Goal: Information Seeking & Learning: Find specific fact

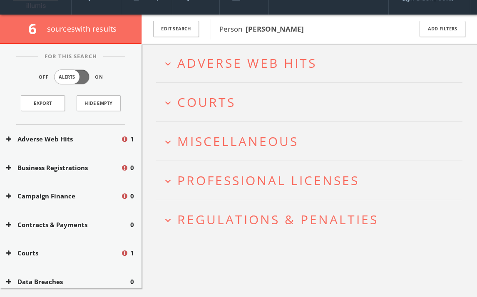
click at [42, 138] on button "Adverse Web Hits" at bounding box center [63, 139] width 115 height 10
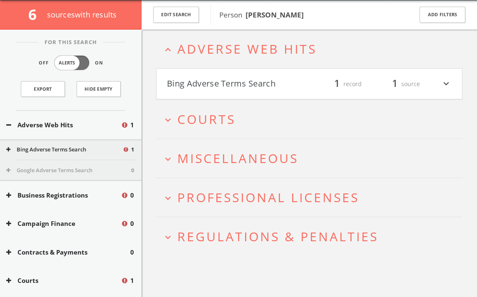
click at [215, 85] on button "Bing Adverse Terms Search" at bounding box center [237, 84] width 141 height 14
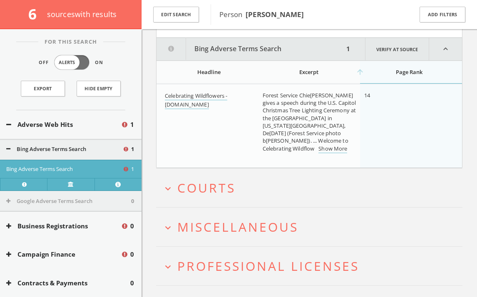
scroll to position [102, 0]
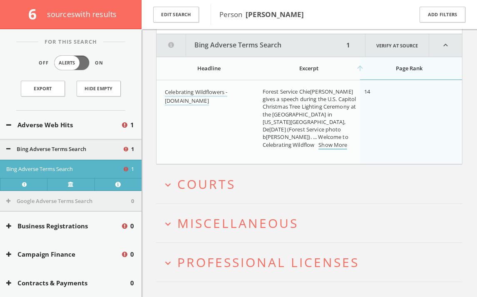
click at [319, 150] on link "Show More" at bounding box center [333, 145] width 29 height 9
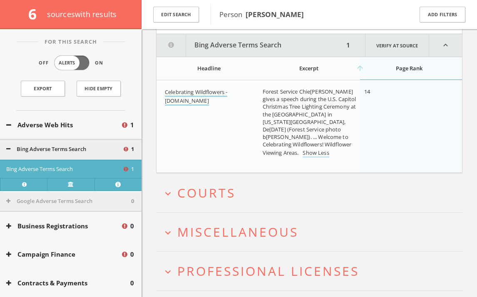
click at [224, 90] on link "Celebrating Wildflowers - [DOMAIN_NAME]" at bounding box center [196, 96] width 62 height 17
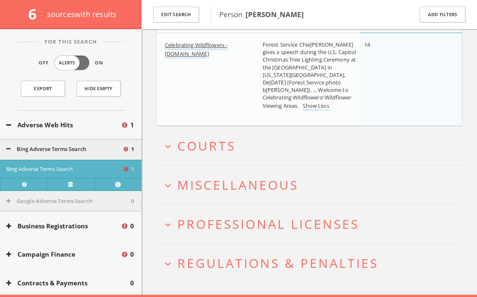
scroll to position [159, 0]
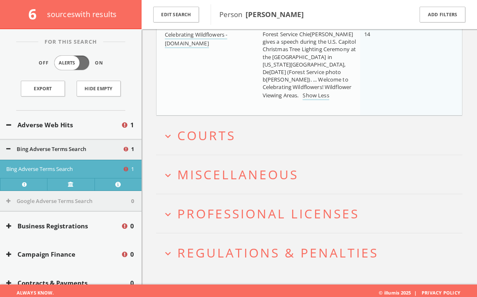
click at [7, 123] on icon at bounding box center [8, 125] width 5 height 6
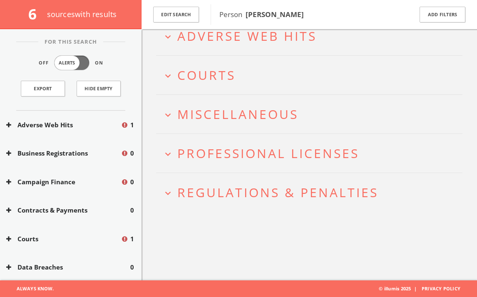
scroll to position [48, 0]
click at [172, 74] on icon "expand_more" at bounding box center [167, 76] width 11 height 11
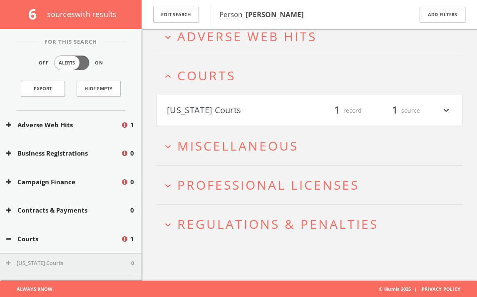
click at [214, 110] on button "[US_STATE] Courts" at bounding box center [237, 111] width 141 height 14
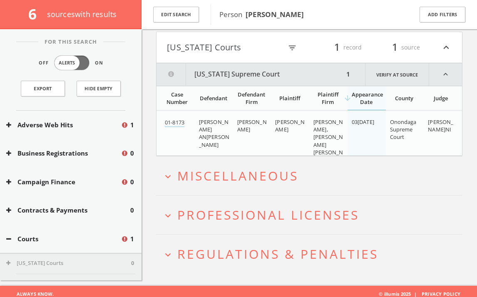
scroll to position [117, 0]
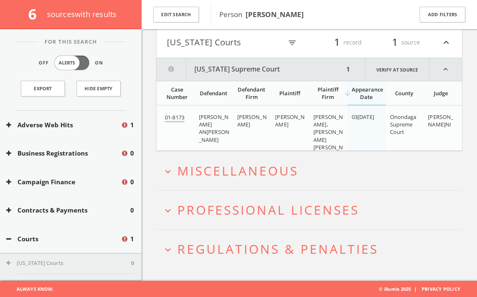
click at [172, 118] on link "01-8173" at bounding box center [175, 118] width 20 height 9
click at [214, 165] on span "Miscellaneous" at bounding box center [237, 170] width 121 height 17
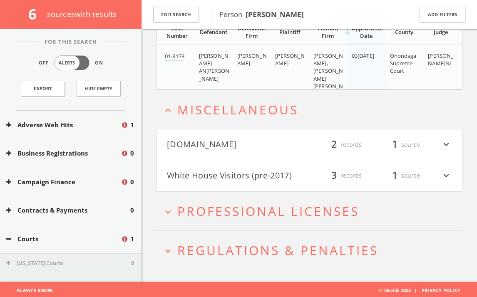
scroll to position [179, 0]
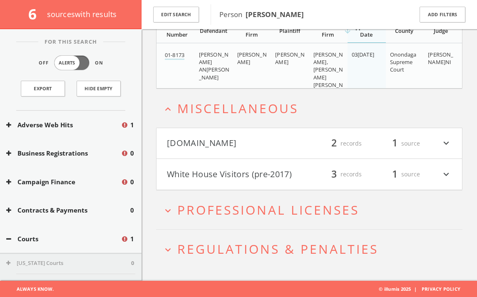
click at [449, 144] on icon "expand_more" at bounding box center [446, 144] width 11 height 14
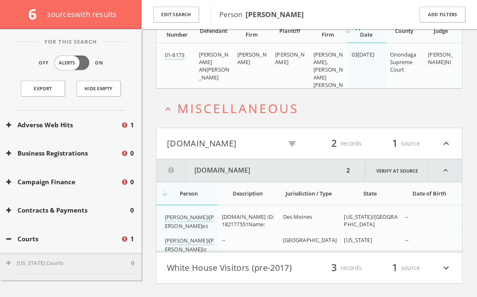
click at [447, 142] on icon "expand_less" at bounding box center [446, 144] width 11 height 14
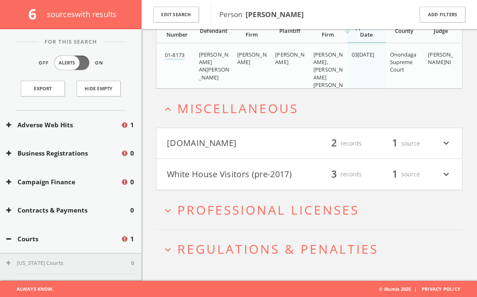
click at [202, 139] on button "[DOMAIN_NAME]" at bounding box center [237, 144] width 141 height 14
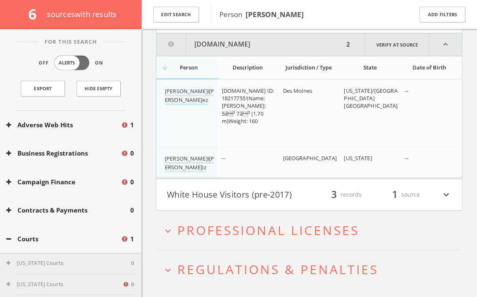
scroll to position [309, 0]
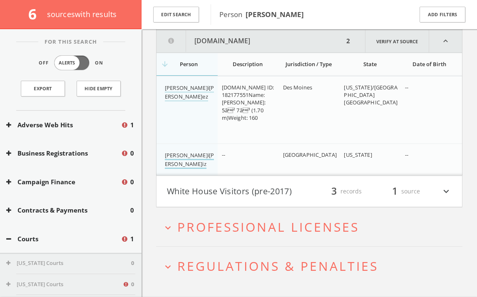
click at [184, 157] on link "[PERSON_NAME]i[PERSON_NAME]iz" at bounding box center [189, 160] width 49 height 17
click at [184, 96] on link "[PERSON_NAME]i[PERSON_NAME]ez" at bounding box center [189, 92] width 49 height 17
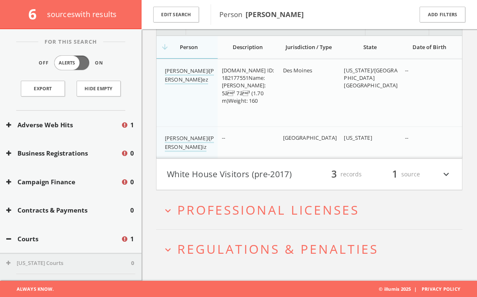
click at [220, 179] on button "White House Visitors (pre-2017)" at bounding box center [237, 174] width 141 height 14
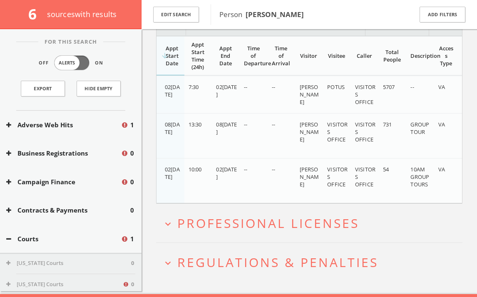
scroll to position [520, 0]
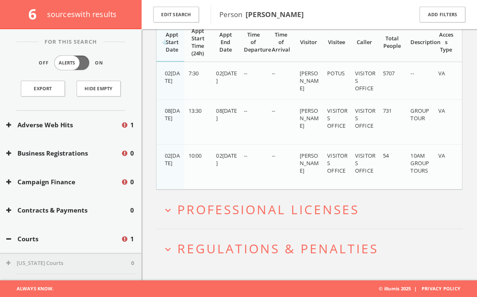
click at [235, 213] on span "Professional Licenses" at bounding box center [268, 209] width 182 height 17
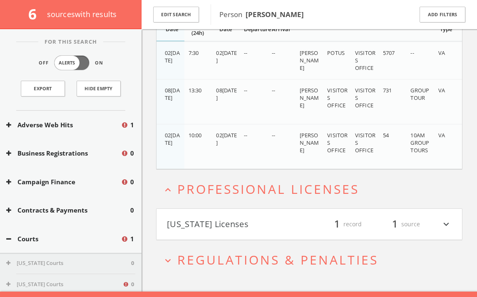
scroll to position [552, 0]
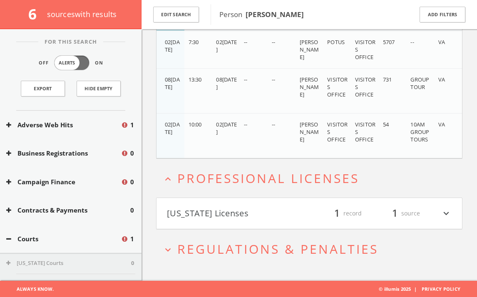
click at [234, 217] on button "[US_STATE] Licenses" at bounding box center [237, 214] width 141 height 14
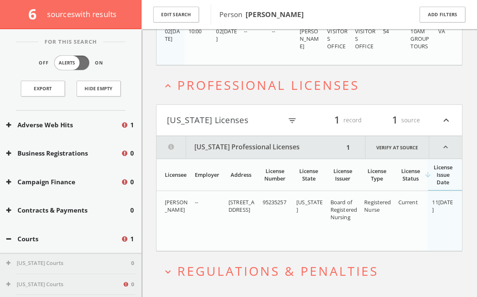
scroll to position [667, 0]
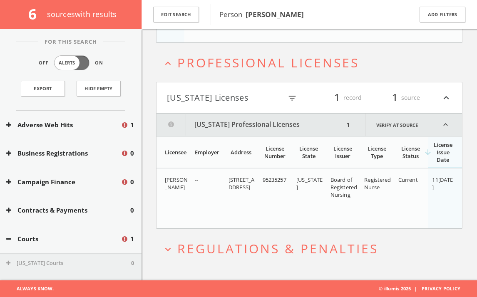
click at [229, 244] on span "Regulations & Penalties" at bounding box center [277, 248] width 201 height 17
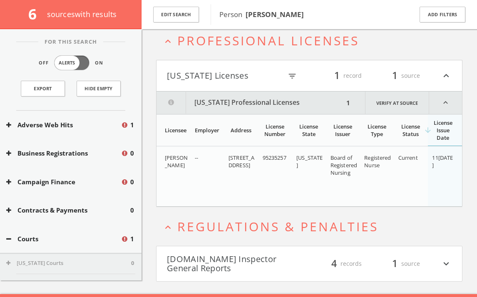
scroll to position [703, 0]
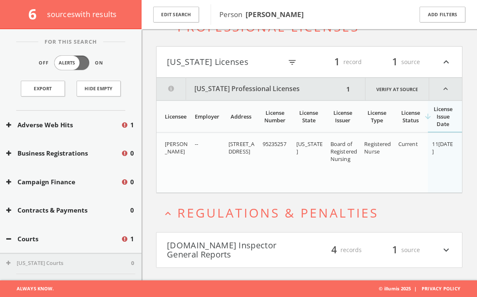
click at [245, 248] on button "[DOMAIN_NAME] Inspector General Reports" at bounding box center [237, 250] width 141 height 18
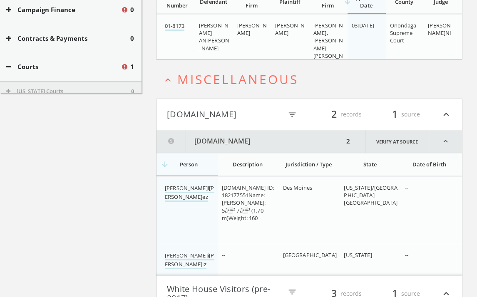
scroll to position [0, 0]
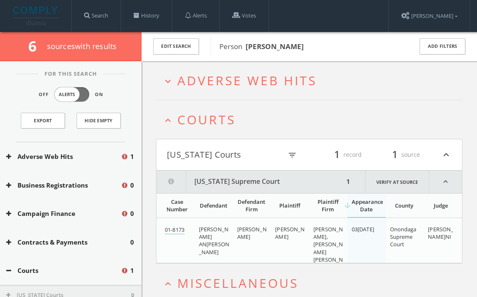
click at [217, 82] on span "Adverse Web Hits" at bounding box center [246, 80] width 139 height 17
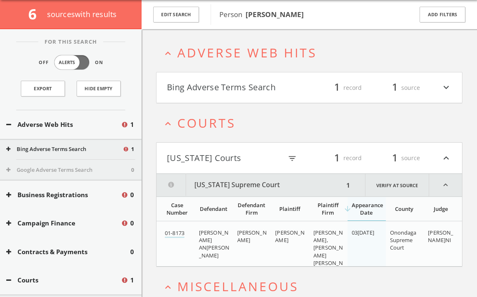
click at [218, 90] on button "Bing Adverse Terms Search" at bounding box center [237, 88] width 141 height 14
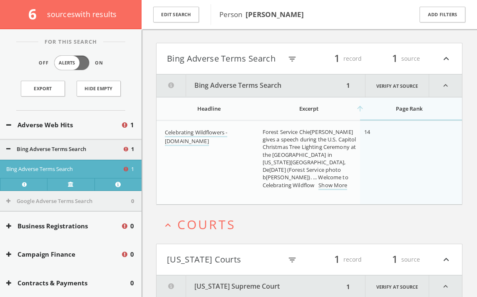
scroll to position [60, 0]
click at [228, 61] on button "Bing Adverse Terms Search" at bounding box center [224, 59] width 115 height 14
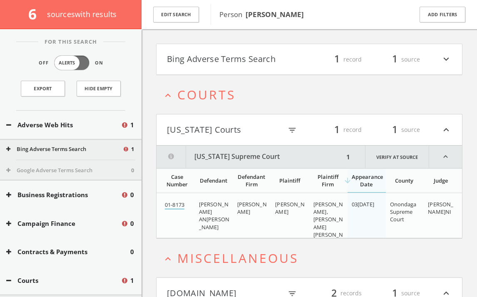
click at [181, 206] on link "01-8173" at bounding box center [175, 205] width 20 height 9
click at [391, 161] on link "Verify at source" at bounding box center [397, 157] width 64 height 22
